Goal: Information Seeking & Learning: Learn about a topic

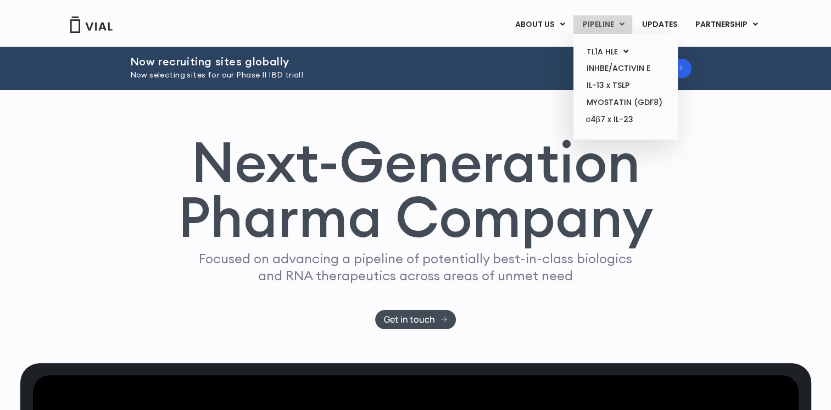
click at [606, 25] on link "PIPELINE" at bounding box center [602, 24] width 59 height 19
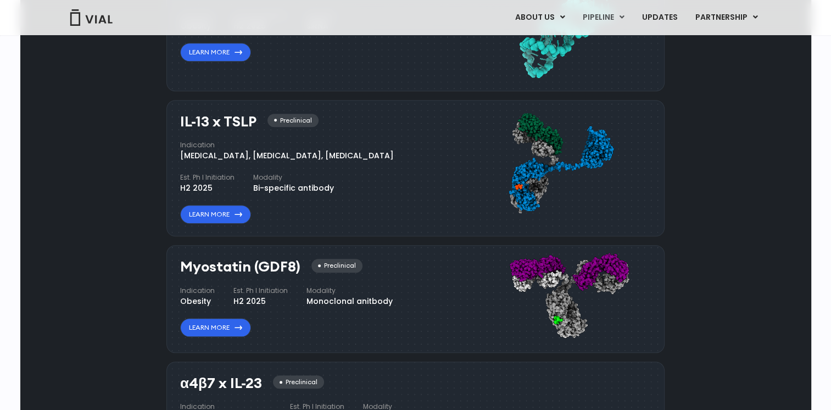
scroll to position [1022, 0]
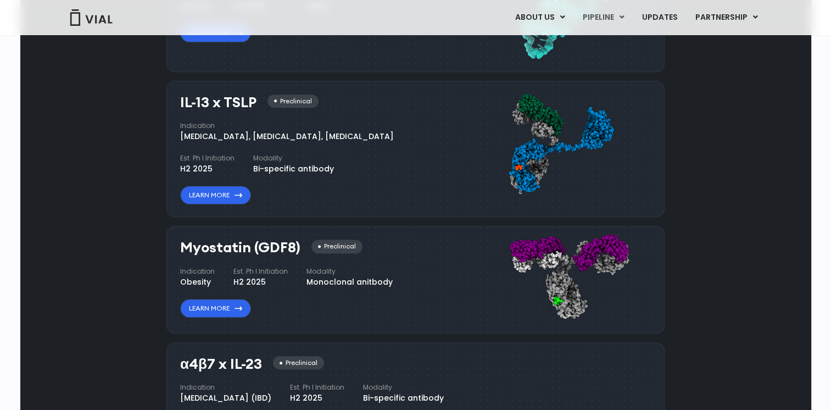
click at [127, 289] on div "Pipeline Now recruiting sites globally We're opening enrollment for sites commi…" at bounding box center [415, 77] width 765 height 812
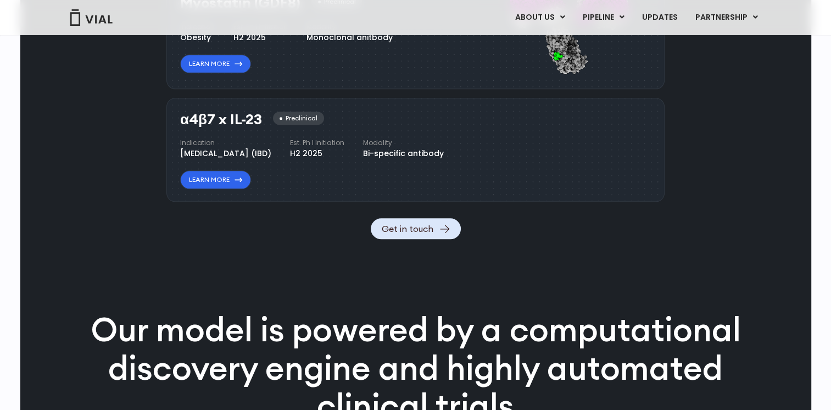
scroll to position [1297, 0]
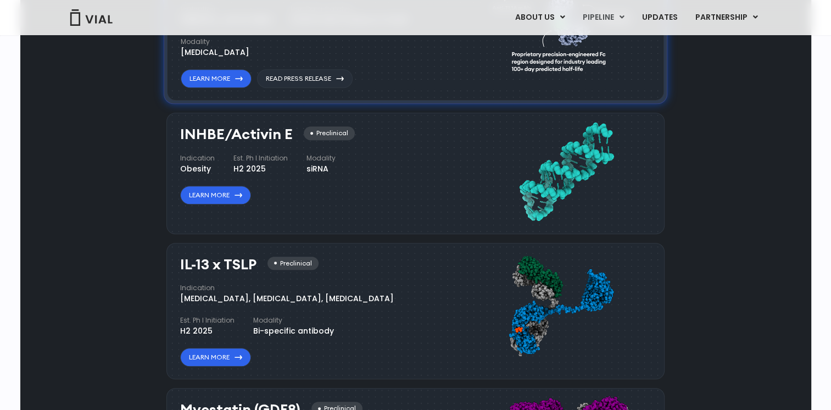
scroll to position [857, 0]
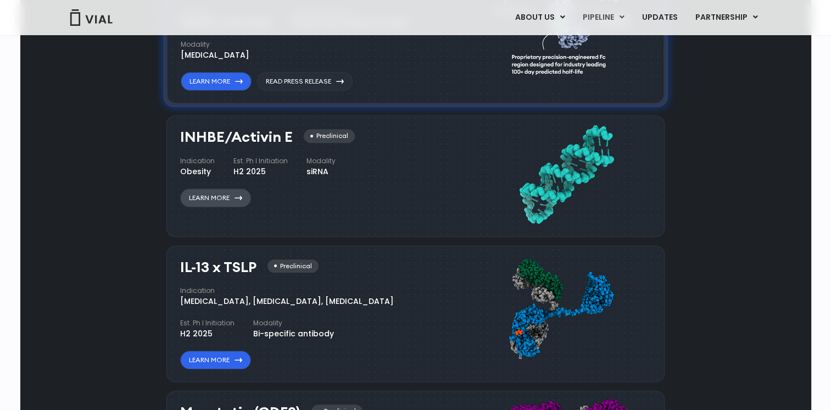
click at [239, 199] on link "Learn More" at bounding box center [215, 197] width 71 height 19
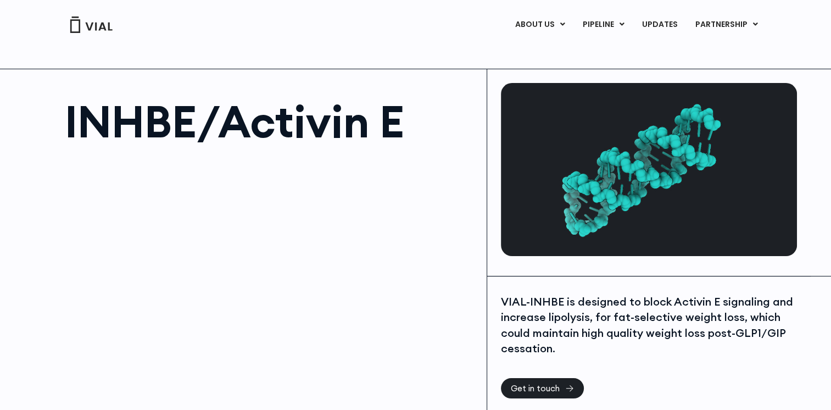
click at [609, 308] on div "VIAL-INHBE is designed to block Activin E signaling and increase lipolysis, for…" at bounding box center [647, 325] width 293 height 63
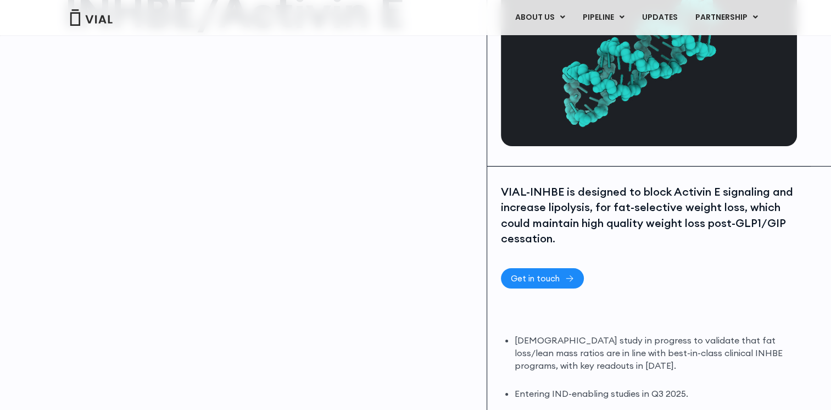
scroll to position [55, 0]
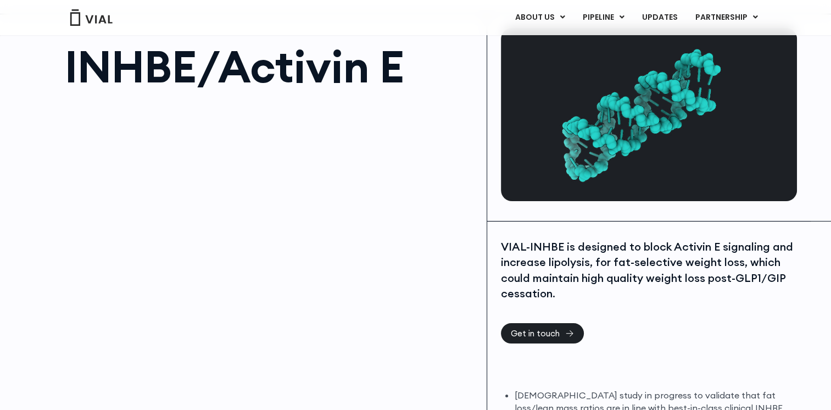
click at [797, 313] on div "VIAL-INHBE is designed to block Activin E signaling and increase lipolysis, for…" at bounding box center [648, 371] width 323 height 300
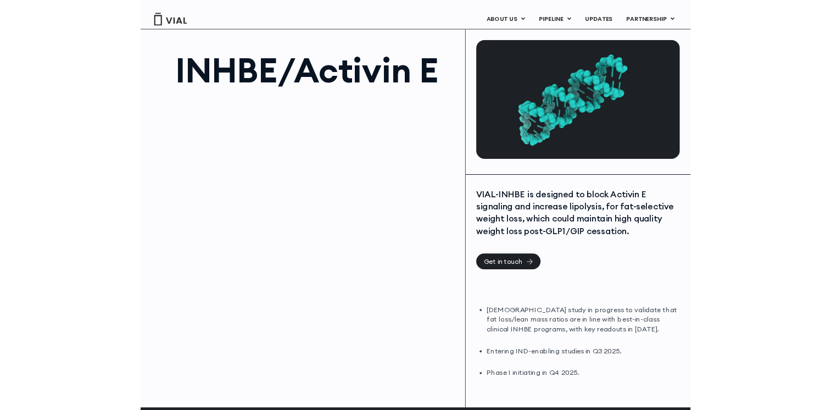
scroll to position [0, 0]
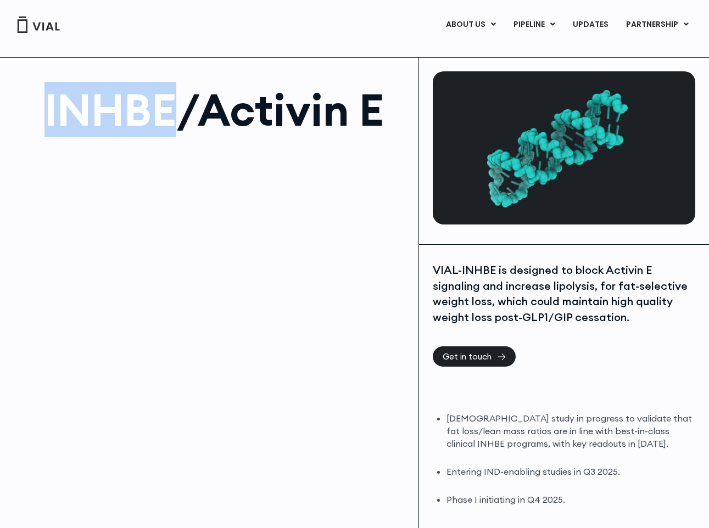
drag, startPoint x: 170, startPoint y: 117, endPoint x: 47, endPoint y: 119, distance: 123.0
click at [47, 119] on h1 "INHBE/Activin E" at bounding box center [225, 110] width 363 height 44
copy h1 "INHBE"
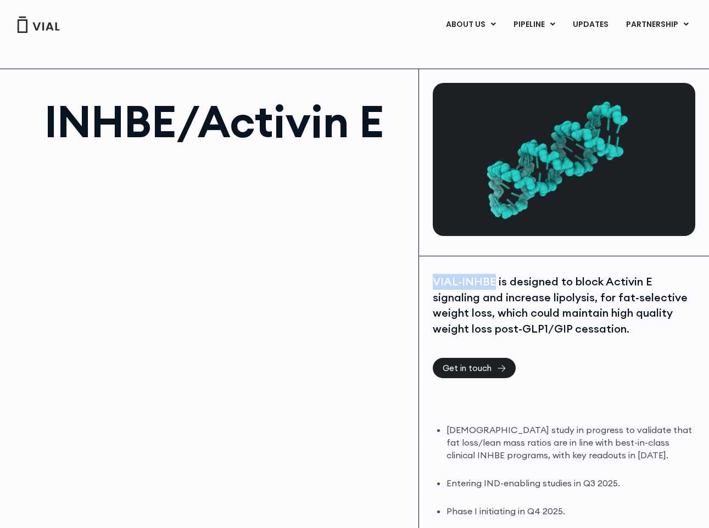
drag, startPoint x: 493, startPoint y: 279, endPoint x: 430, endPoint y: 276, distance: 63.2
click at [430, 276] on div "VIAL-INHBE is designed to block Activin E signaling and increase lipolysis, for…" at bounding box center [564, 406] width 290 height 300
copy div "VIAL-INHBE"
